Goal: Navigation & Orientation: Find specific page/section

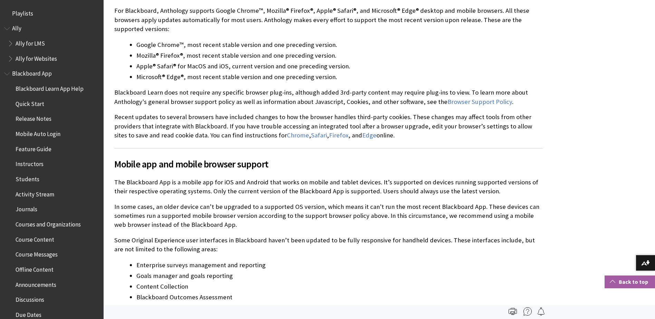
click at [623, 283] on link "Back to top" at bounding box center [630, 282] width 50 height 13
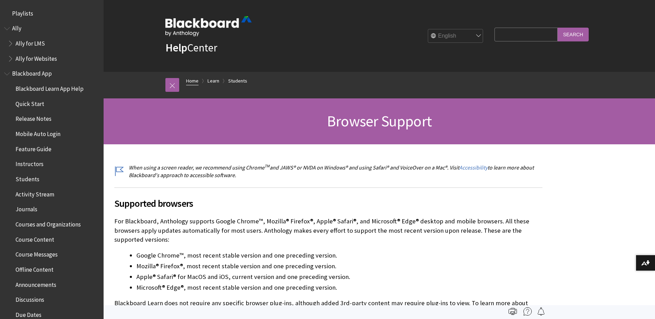
click at [196, 81] on link "Home" at bounding box center [192, 81] width 12 height 9
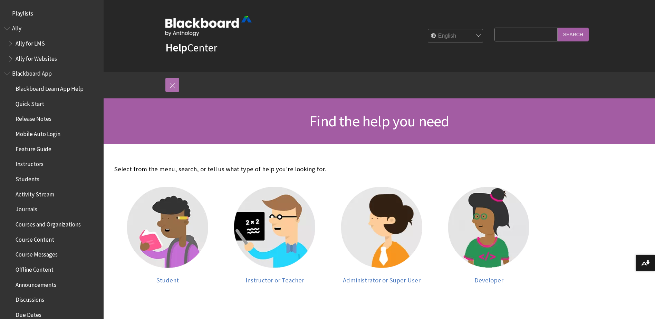
click at [174, 85] on link at bounding box center [172, 85] width 14 height 14
